Goal: Go to known website: Go to known website

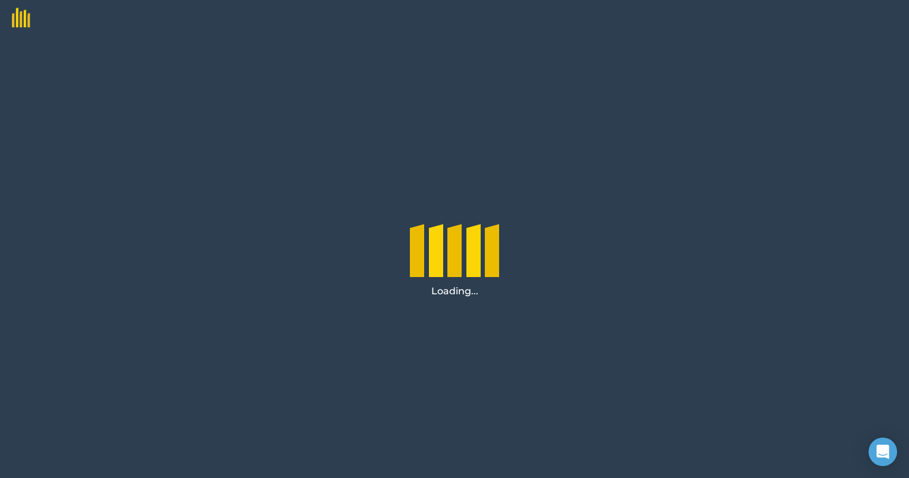
click at [414, 227] on div at bounding box center [454, 247] width 89 height 59
click at [335, 130] on div "Loading..." at bounding box center [454, 257] width 909 height 442
click at [716, 213] on div "Loading..." at bounding box center [454, 257] width 909 height 442
click at [401, 155] on div "Loading..." at bounding box center [454, 257] width 909 height 442
click at [270, 128] on div "Loading..." at bounding box center [454, 257] width 909 height 442
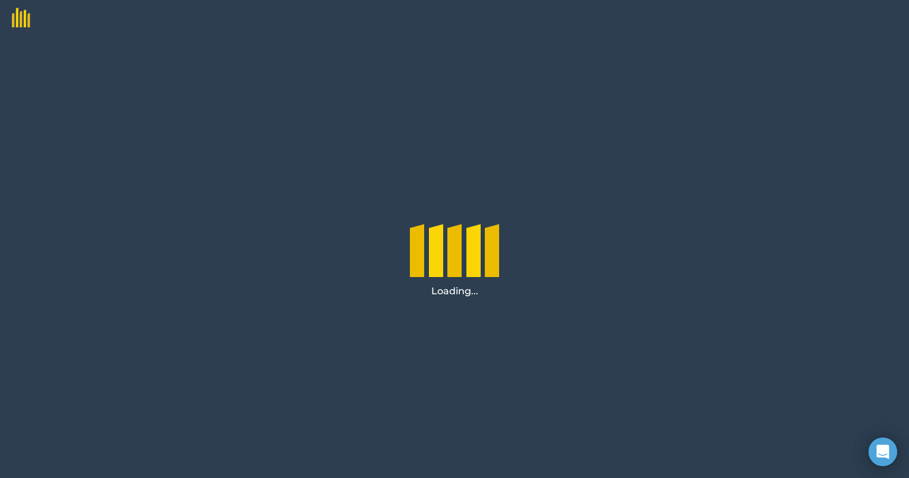
click at [389, 181] on div "Loading..." at bounding box center [454, 257] width 909 height 442
click at [458, 297] on div "Loading..." at bounding box center [454, 291] width 89 height 14
click at [402, 148] on div "Loading..." at bounding box center [454, 257] width 909 height 442
click at [203, 210] on div "Loading..." at bounding box center [454, 257] width 909 height 442
